Goal: Check status: Check status

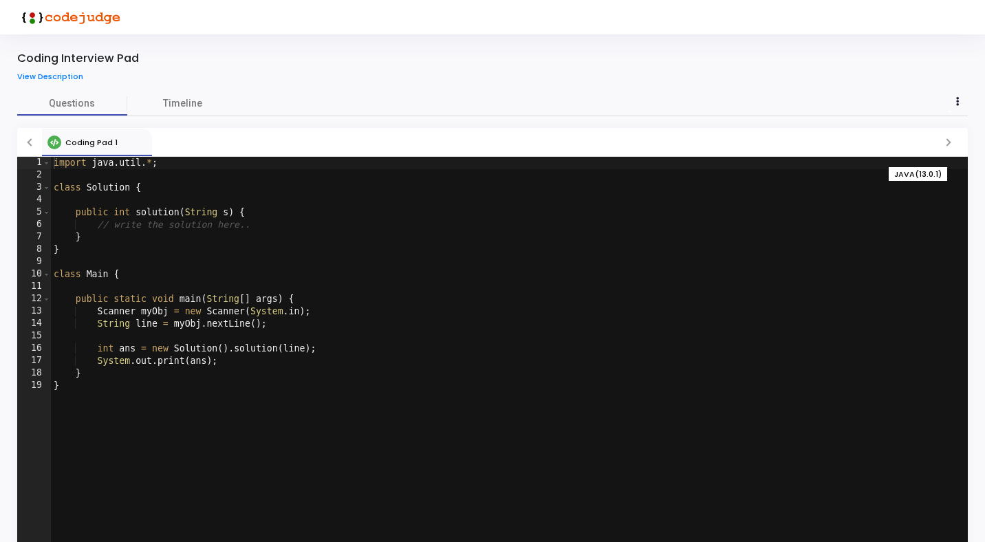
scroll to position [46, 0]
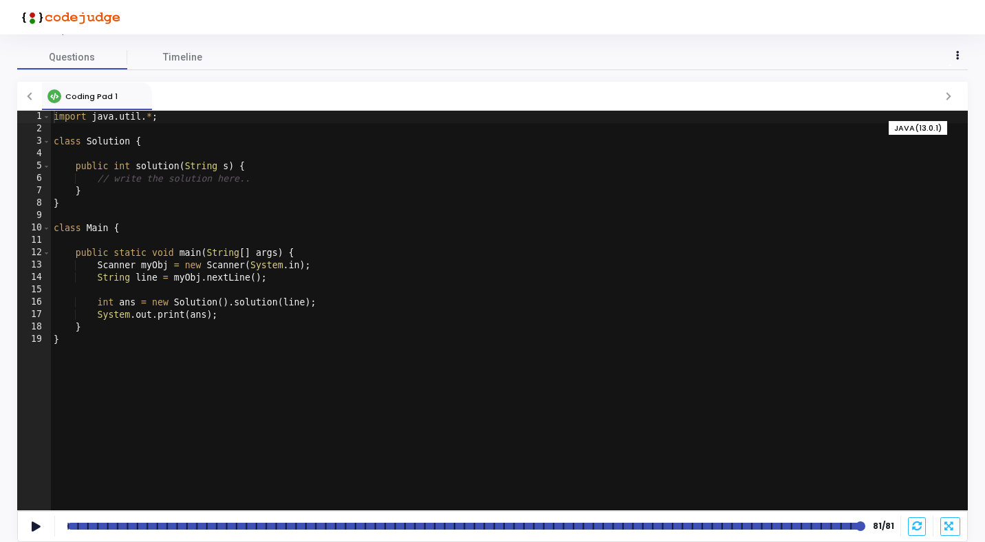
click at [79, 524] on div at bounding box center [463, 526] width 793 height 7
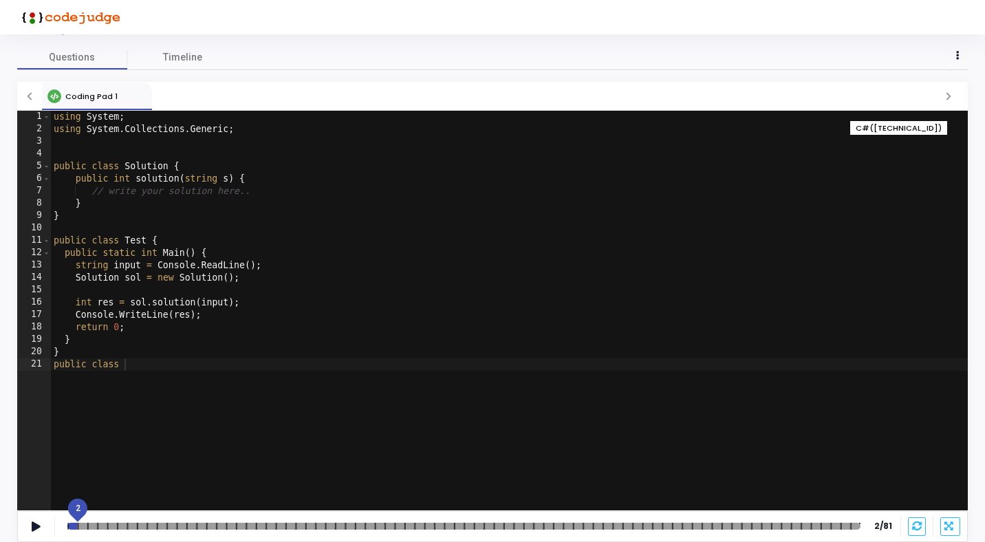
click at [87, 526] on div at bounding box center [463, 526] width 793 height 7
click at [106, 527] on div at bounding box center [463, 526] width 793 height 7
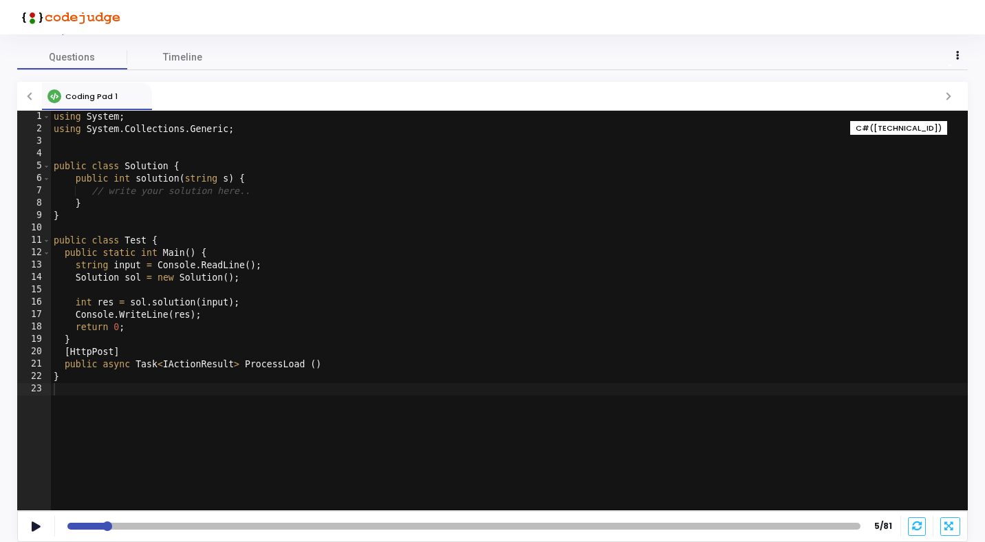
click at [136, 532] on div "5 5/81" at bounding box center [477, 526] width 831 height 12
click at [177, 526] on div "5" at bounding box center [463, 526] width 793 height 7
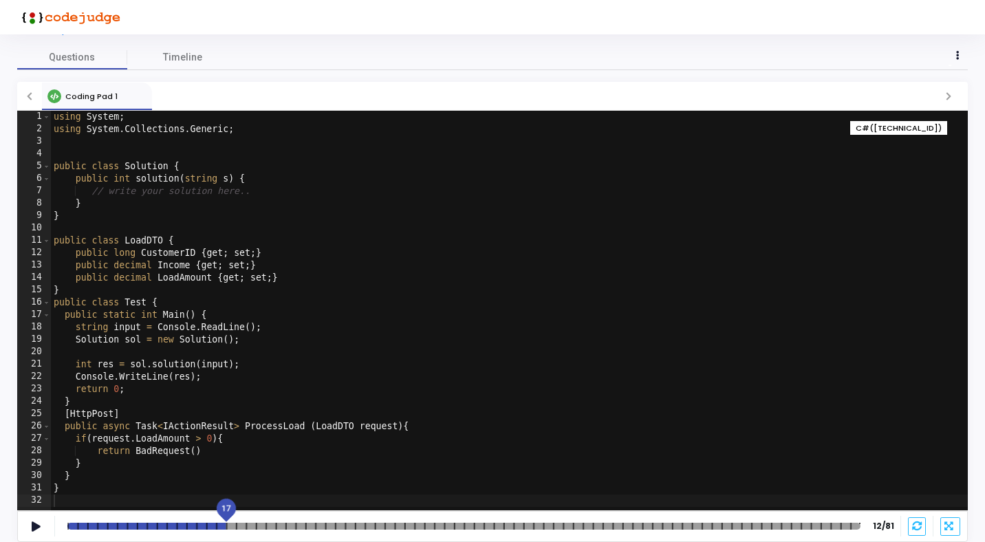
click at [224, 526] on div at bounding box center [463, 526] width 793 height 7
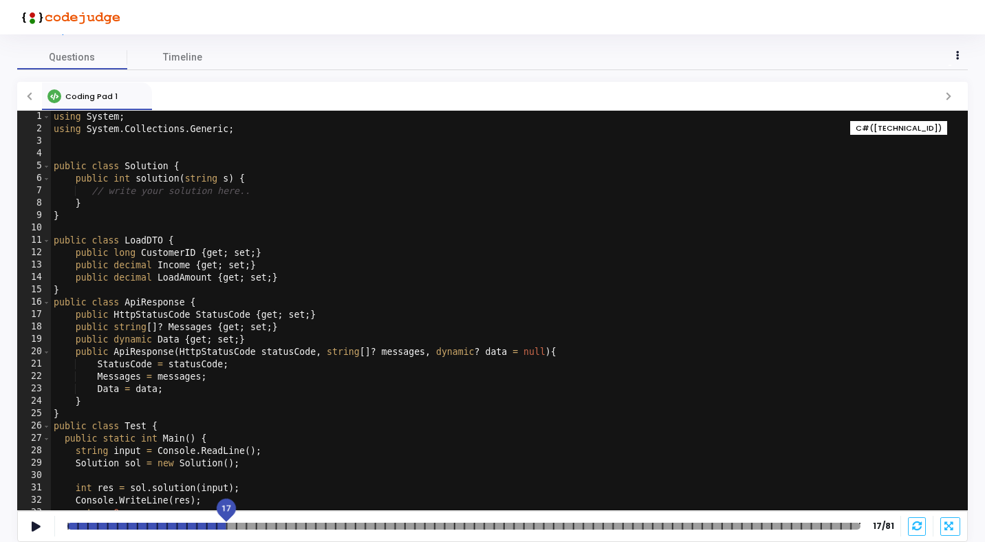
click at [269, 526] on div at bounding box center [463, 526] width 793 height 7
click at [325, 524] on div at bounding box center [463, 526] width 793 height 7
click at [393, 525] on div at bounding box center [462, 526] width 791 height 7
